Goal: Information Seeking & Learning: Check status

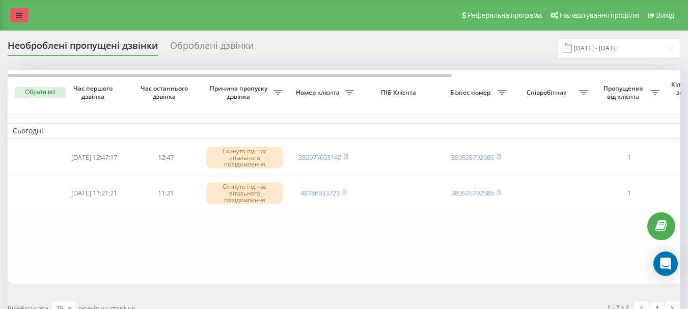
click at [20, 15] on icon at bounding box center [19, 15] width 6 height 7
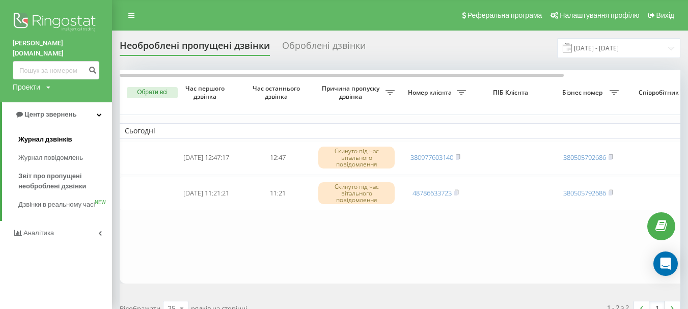
click at [41, 134] on span "Журнал дзвінків" at bounding box center [45, 139] width 54 height 10
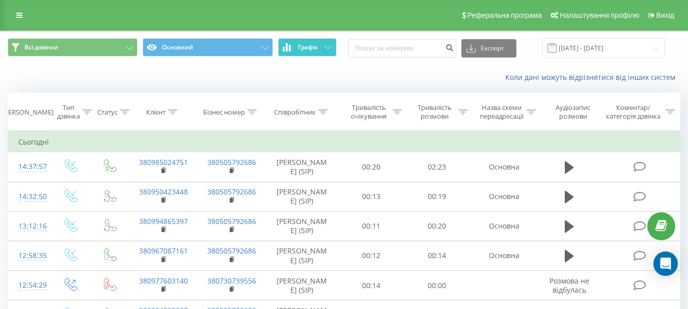
click at [321, 46] on button "Графік" at bounding box center [307, 47] width 59 height 18
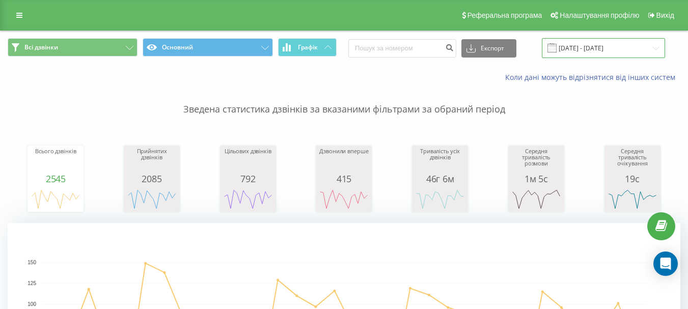
click at [570, 51] on input "20.08.2025 - 20.09.2025" at bounding box center [603, 48] width 123 height 20
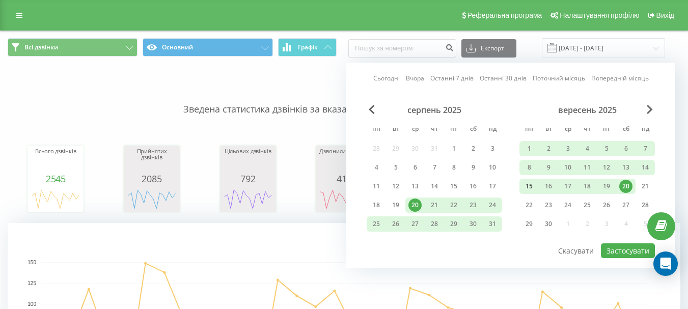
click at [530, 186] on div "15" at bounding box center [529, 186] width 13 height 13
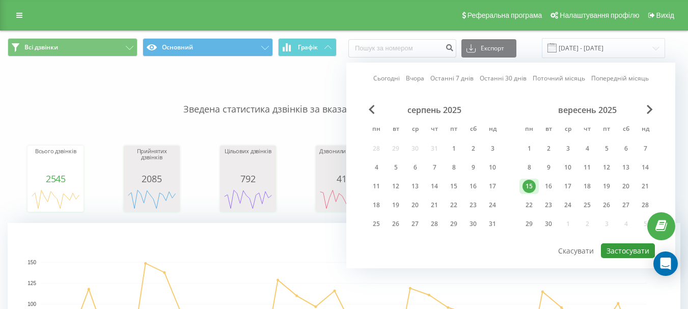
click at [618, 252] on button "Застосувати" at bounding box center [628, 251] width 54 height 15
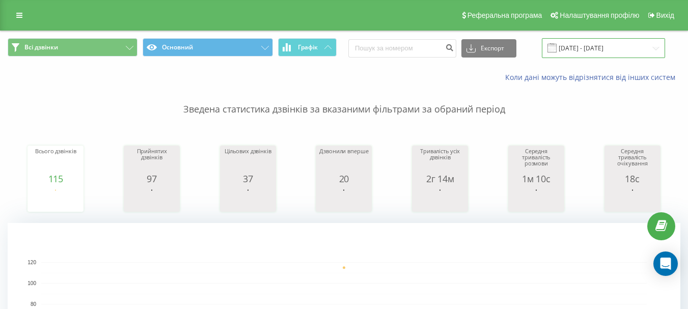
click at [573, 49] on input "15.09.2025 - 15.09.2025" at bounding box center [603, 48] width 123 height 20
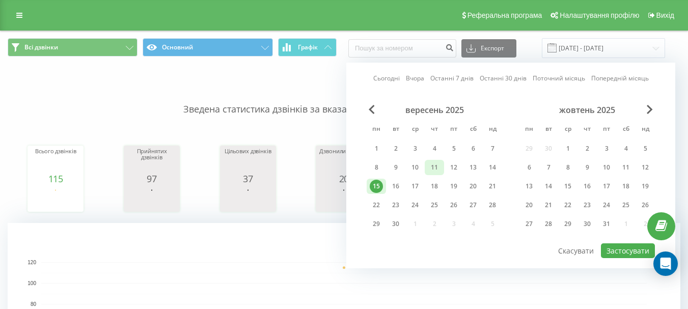
click at [435, 171] on div "11" at bounding box center [434, 167] width 13 height 13
click at [624, 255] on button "Застосувати" at bounding box center [628, 251] width 54 height 15
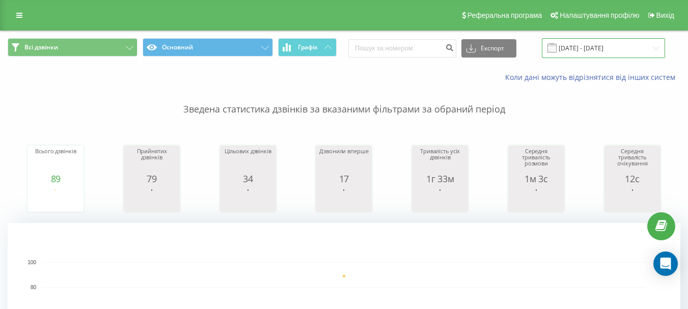
click at [581, 50] on input "11.09.2025 - 11.09.2025" at bounding box center [603, 48] width 123 height 20
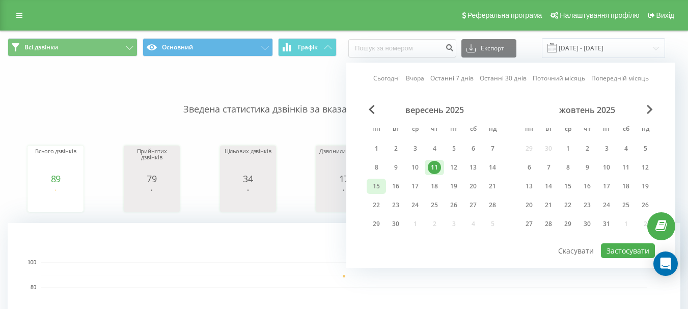
click at [374, 186] on div "15" at bounding box center [376, 186] width 13 height 13
click at [623, 249] on button "Застосувати" at bounding box center [628, 251] width 54 height 15
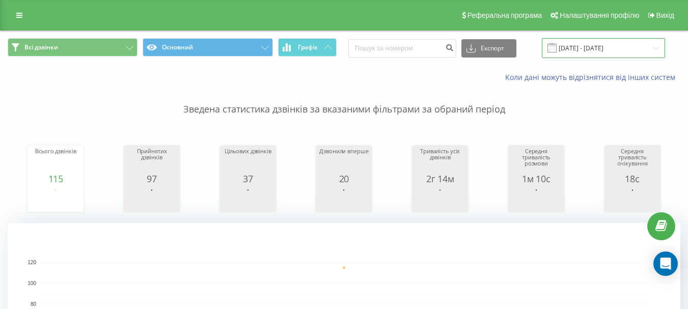
click at [577, 52] on input "15.09.2025 - 15.09.2025" at bounding box center [603, 48] width 123 height 20
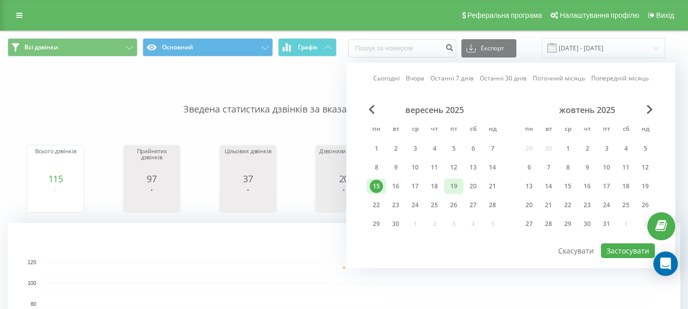
click at [455, 185] on div "19" at bounding box center [453, 186] width 13 height 13
click at [619, 252] on button "Застосувати" at bounding box center [628, 251] width 54 height 15
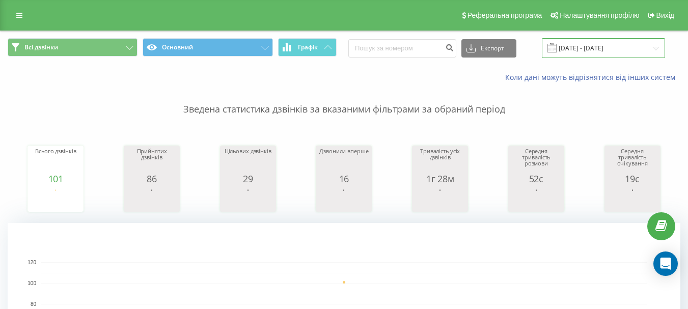
click at [579, 47] on input "19.09.2025 - 19.09.2025" at bounding box center [603, 48] width 123 height 20
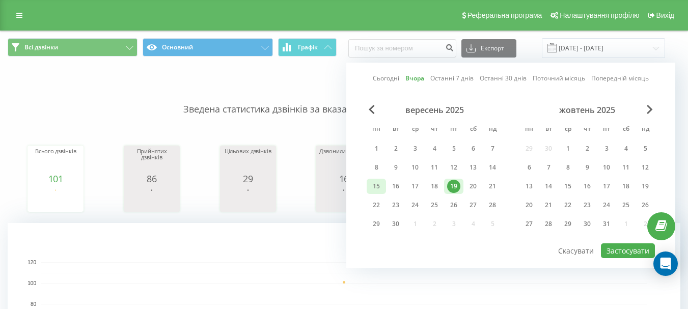
click at [376, 188] on div "15" at bounding box center [376, 186] width 13 height 13
click at [628, 251] on button "Застосувати" at bounding box center [628, 251] width 54 height 15
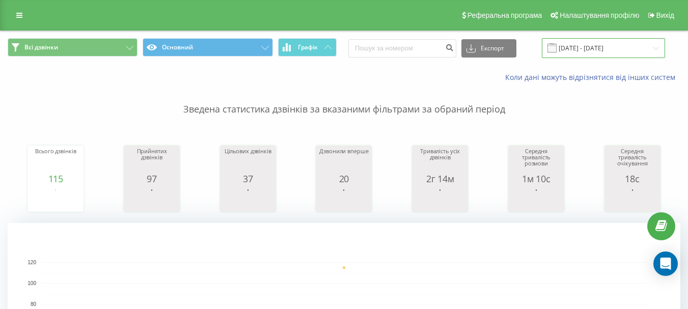
click at [595, 50] on input "15.09.2025 - 15.09.2025" at bounding box center [603, 48] width 123 height 20
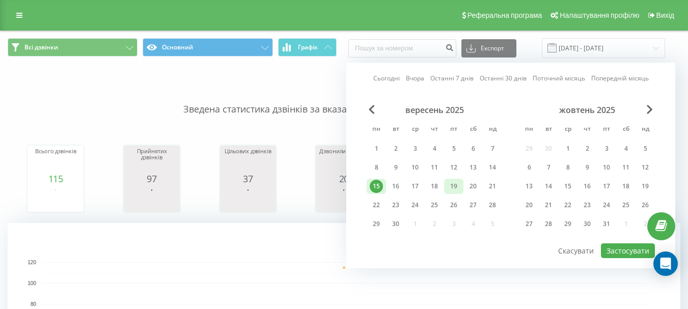
click at [452, 191] on div "19" at bounding box center [453, 186] width 13 height 13
click at [616, 253] on button "Застосувати" at bounding box center [628, 251] width 54 height 15
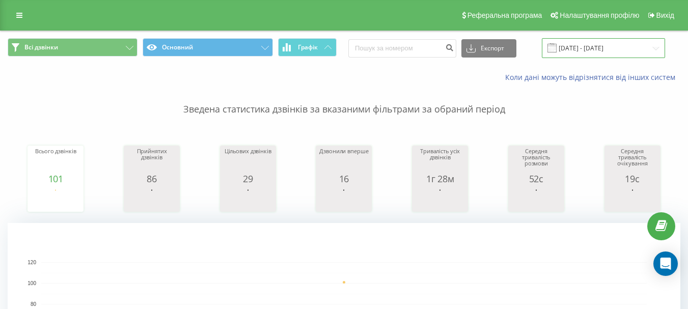
click at [577, 50] on input "19.09.2025 - 19.09.2025" at bounding box center [603, 48] width 123 height 20
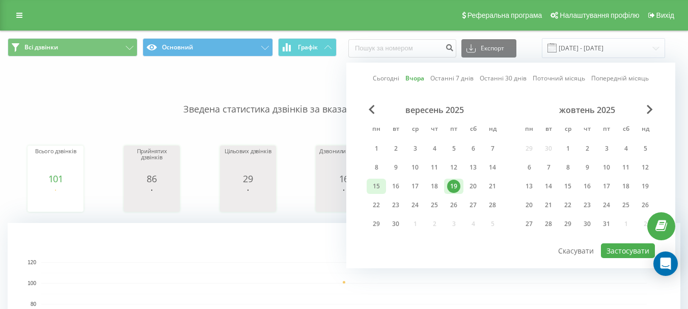
click at [369, 189] on div "15" at bounding box center [376, 186] width 19 height 15
click at [618, 253] on button "Застосувати" at bounding box center [628, 251] width 54 height 15
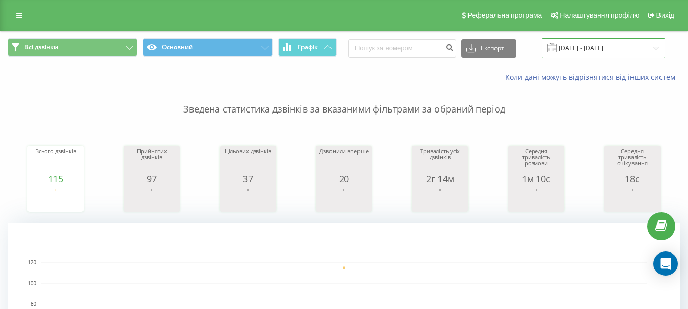
click at [580, 50] on input "15.09.2025 - 15.09.2025" at bounding box center [603, 48] width 123 height 20
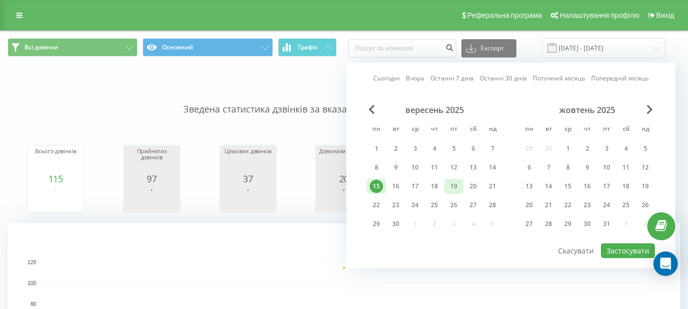
click at [454, 189] on div "19" at bounding box center [453, 186] width 13 height 13
click at [613, 252] on button "Застосувати" at bounding box center [628, 251] width 54 height 15
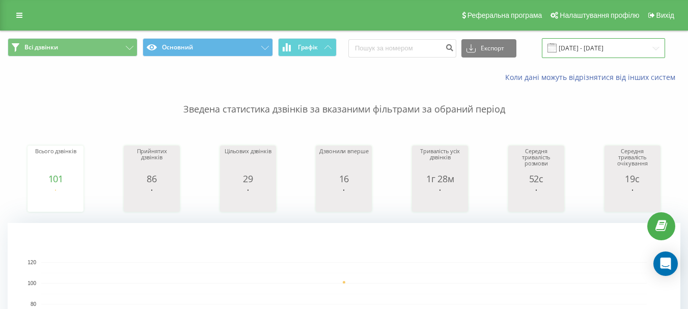
click at [569, 51] on input "19.09.2025 - 19.09.2025" at bounding box center [603, 48] width 123 height 20
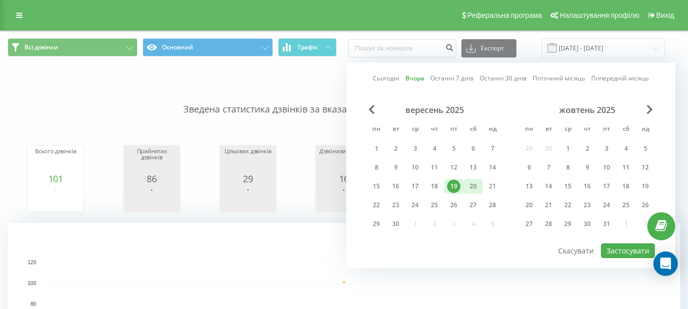
click at [469, 188] on div "20" at bounding box center [473, 186] width 13 height 13
click at [611, 252] on button "Застосувати" at bounding box center [628, 251] width 54 height 15
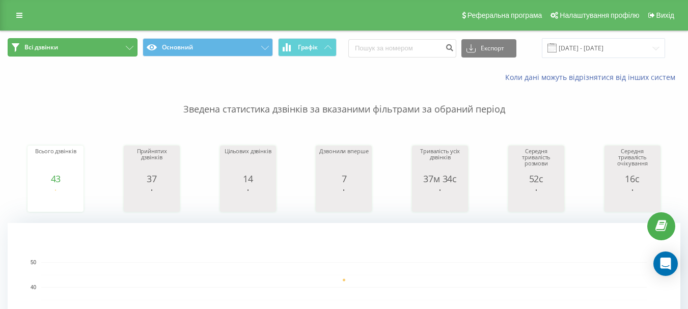
click at [125, 43] on button "Всі дзвінки" at bounding box center [73, 47] width 130 height 18
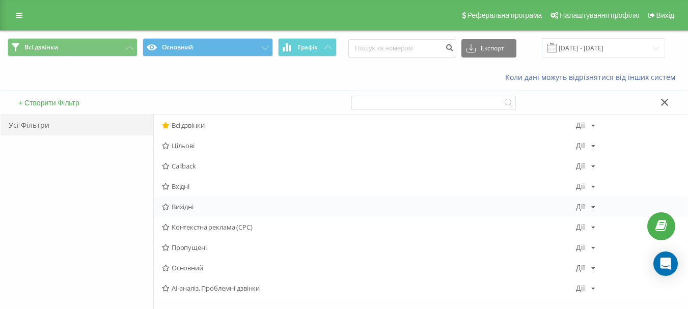
click at [182, 208] on span "Вихідні" at bounding box center [369, 206] width 414 height 7
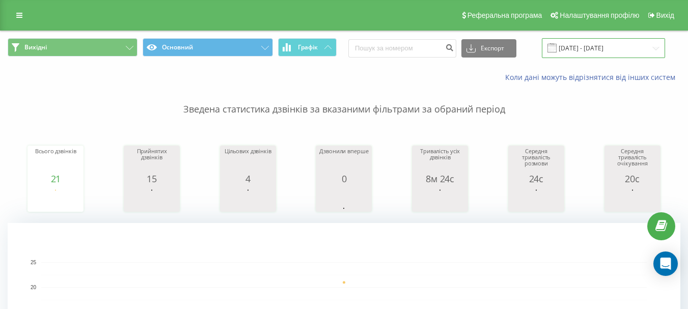
click at [595, 45] on input "[DATE] - [DATE]" at bounding box center [603, 48] width 123 height 20
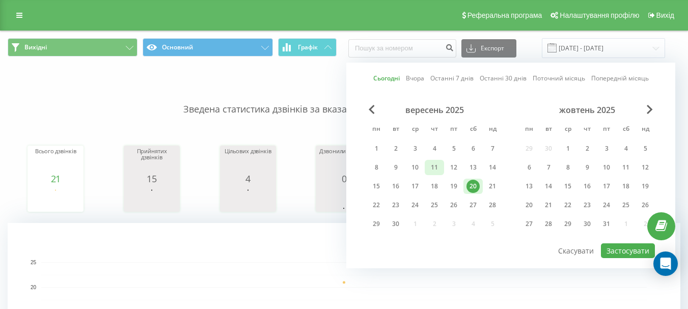
click at [433, 169] on div "11" at bounding box center [434, 167] width 13 height 13
click at [615, 250] on button "Застосувати" at bounding box center [628, 251] width 54 height 15
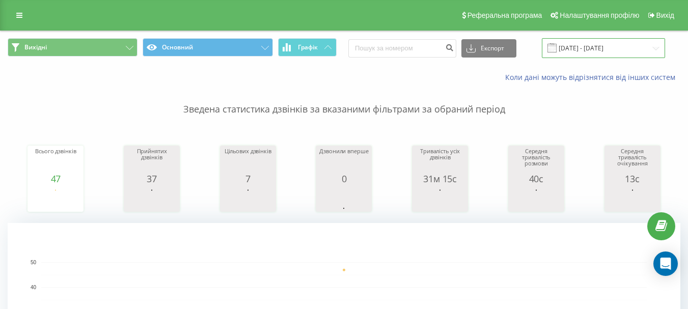
click at [583, 46] on input "11.09.2025 - 11.09.2025" at bounding box center [603, 48] width 123 height 20
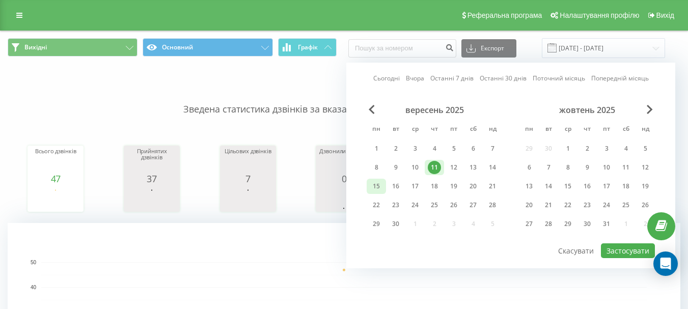
click at [371, 185] on div "15" at bounding box center [376, 186] width 13 height 13
click at [616, 255] on button "Застосувати" at bounding box center [628, 251] width 54 height 15
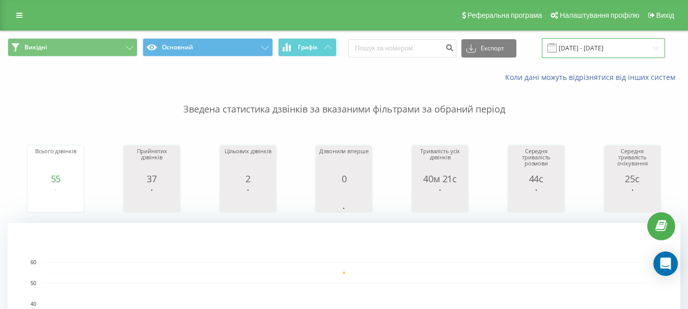
click at [578, 51] on input "15.09.2025 - 15.09.2025" at bounding box center [603, 48] width 123 height 20
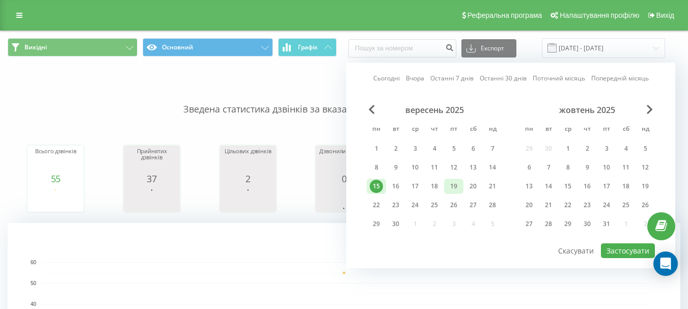
click at [452, 185] on div "19" at bounding box center [453, 186] width 13 height 13
click at [615, 254] on button "Застосувати" at bounding box center [628, 251] width 54 height 15
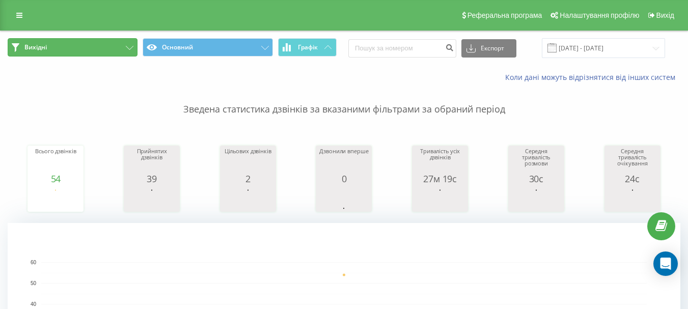
click at [111, 44] on button "Вихідні" at bounding box center [73, 47] width 130 height 18
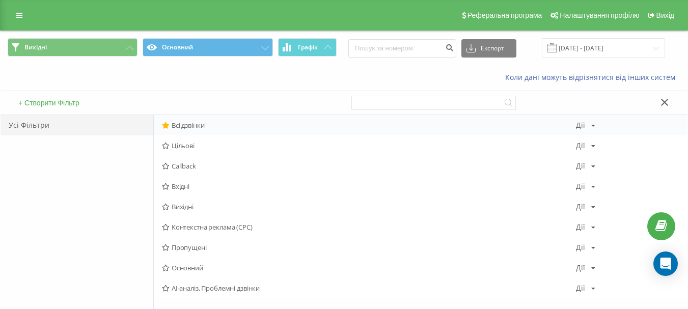
click at [183, 127] on span "Всі дзвінки" at bounding box center [369, 125] width 414 height 7
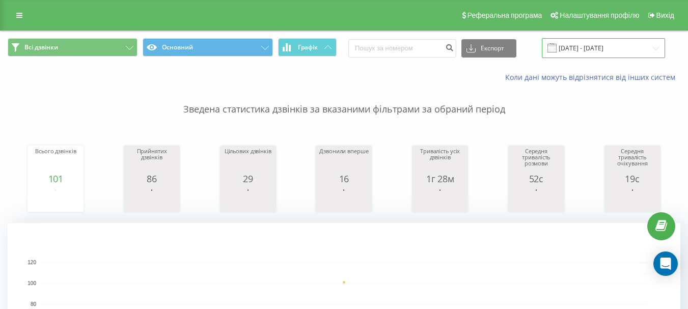
click at [575, 47] on input "19.09.2025 - 19.09.2025" at bounding box center [603, 48] width 123 height 20
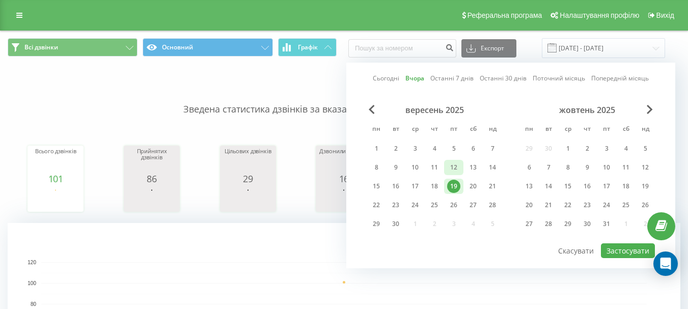
click at [455, 169] on div "12" at bounding box center [453, 167] width 13 height 13
click at [616, 248] on button "Застосувати" at bounding box center [628, 251] width 54 height 15
type input "12.09.2025 - 12.09.2025"
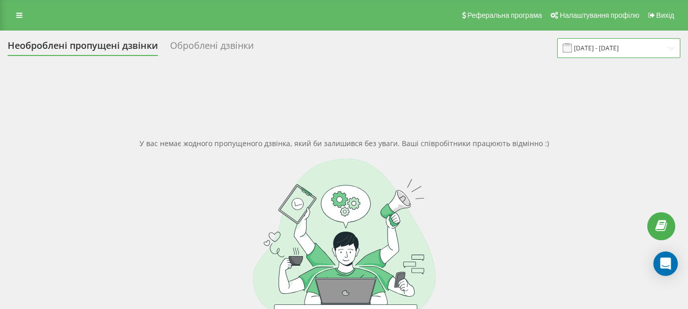
click at [598, 47] on input "[DATE] - [DATE]" at bounding box center [618, 48] width 123 height 20
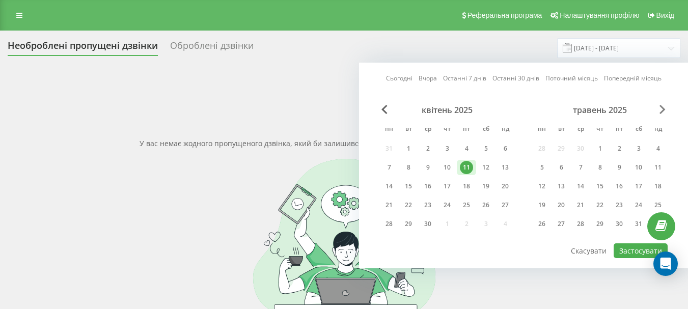
click at [660, 113] on span "Next Month" at bounding box center [663, 109] width 6 height 9
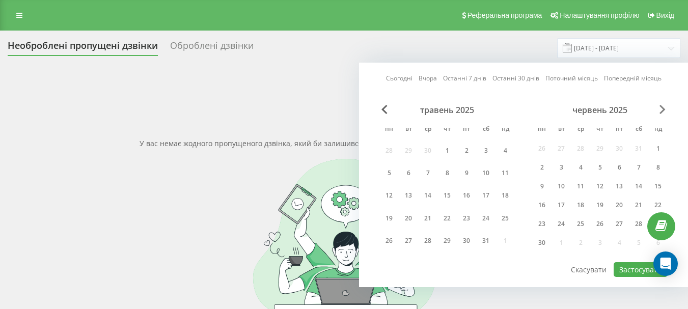
click at [660, 113] on span "Next Month" at bounding box center [663, 109] width 6 height 9
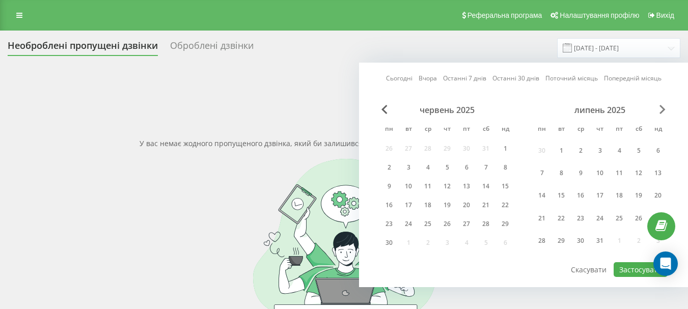
click at [660, 113] on span "Next Month" at bounding box center [663, 109] width 6 height 9
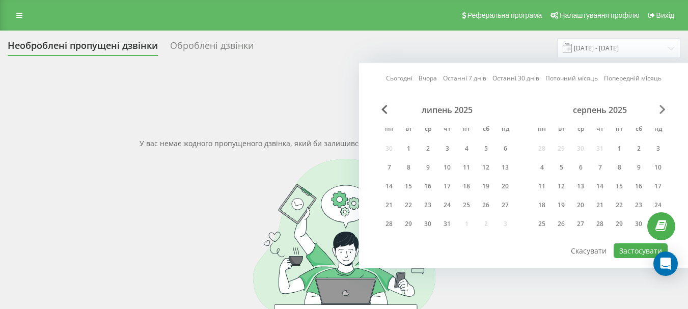
click at [660, 113] on span "Next Month" at bounding box center [663, 109] width 6 height 9
click at [637, 188] on div "20" at bounding box center [638, 186] width 13 height 13
click at [637, 187] on div "20" at bounding box center [638, 186] width 13 height 13
click at [643, 250] on button "Застосувати" at bounding box center [641, 251] width 54 height 15
type input "[DATE] - [DATE]"
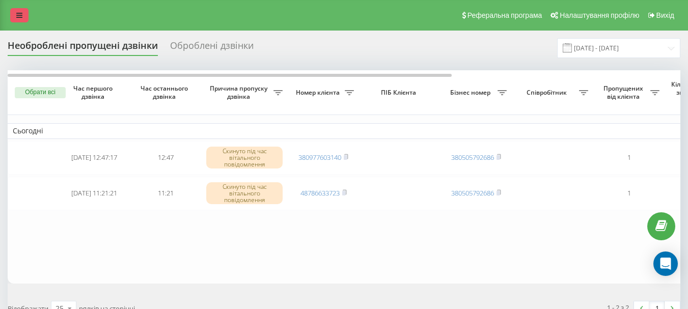
click at [22, 15] on link at bounding box center [19, 15] width 18 height 14
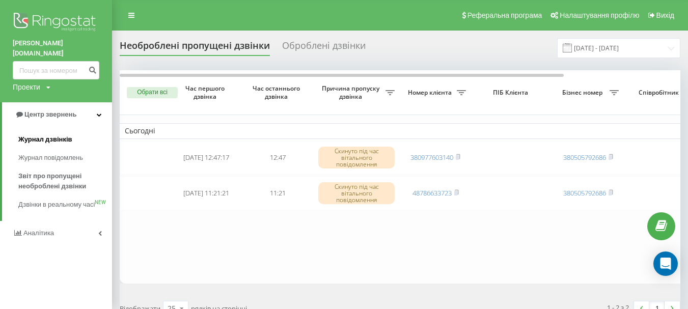
click at [44, 134] on span "Журнал дзвінків" at bounding box center [45, 139] width 54 height 10
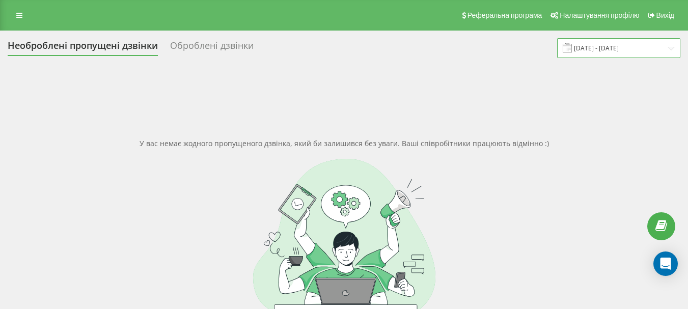
click at [592, 48] on input "[DATE] - [DATE]" at bounding box center [618, 48] width 123 height 20
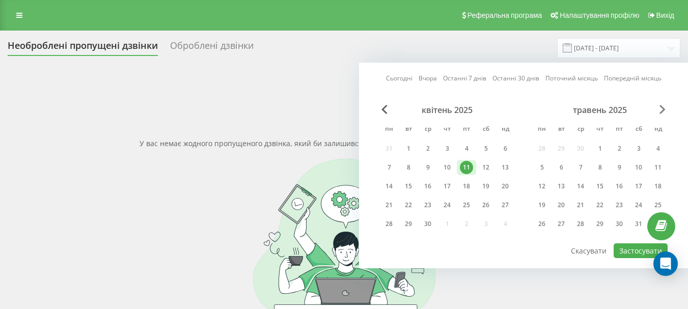
click at [664, 106] on span "Next Month" at bounding box center [663, 109] width 6 height 9
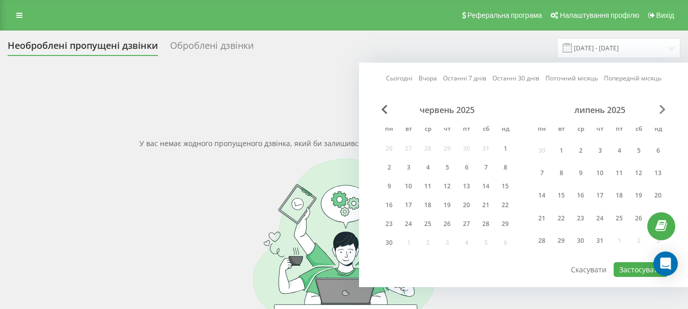
click at [663, 106] on span "Next Month" at bounding box center [663, 109] width 6 height 9
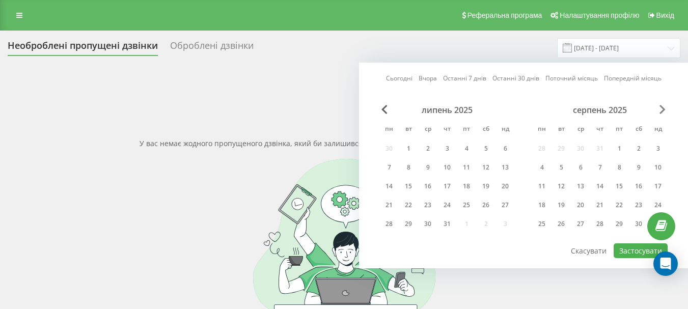
click at [663, 106] on span "Next Month" at bounding box center [663, 109] width 6 height 9
click at [642, 188] on div "20" at bounding box center [638, 186] width 13 height 13
drag, startPoint x: 637, startPoint y: 249, endPoint x: 526, endPoint y: 192, distance: 125.1
click at [637, 249] on button "Застосувати" at bounding box center [641, 251] width 54 height 15
type input "[DATE] - [DATE]"
